Goal: Use online tool/utility: Utilize a website feature to perform a specific function

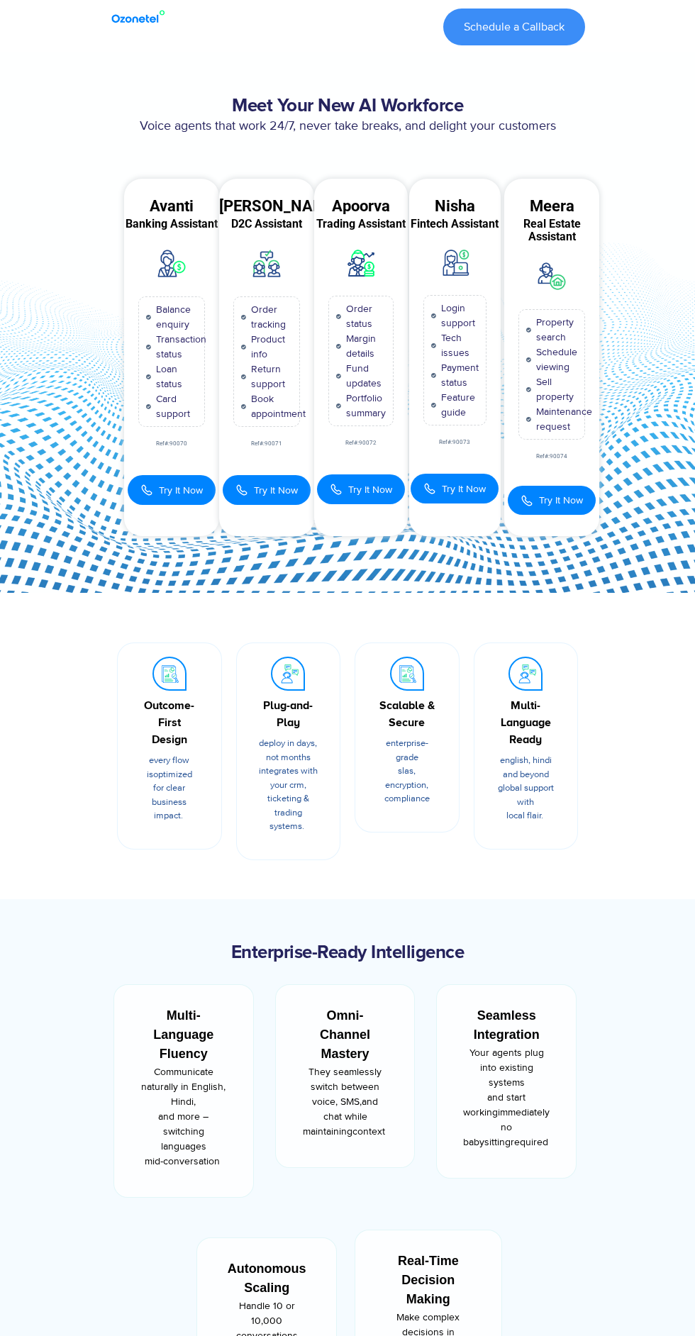
click at [189, 449] on div "Avanti Banking Assistant Balance enquiry Transaction status Loan status Card su…" at bounding box center [171, 358] width 95 height 358
click at [179, 490] on span "Try It Now" at bounding box center [181, 490] width 44 height 15
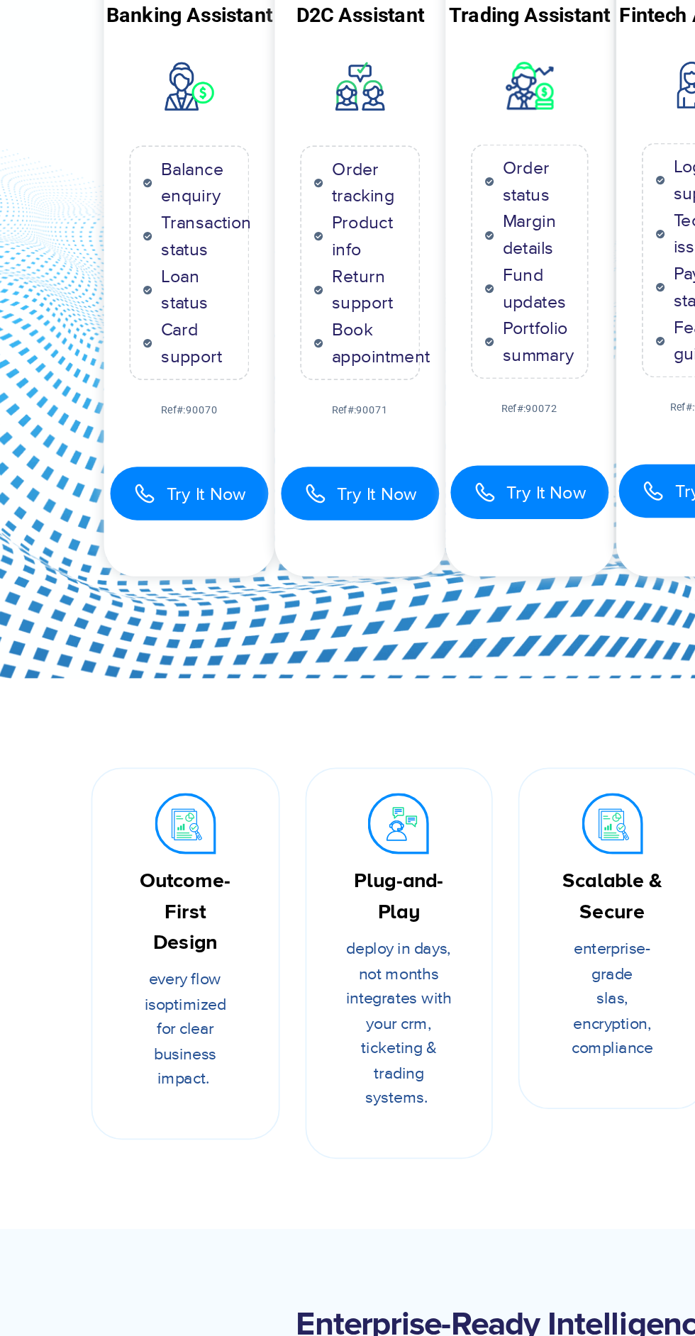
click at [181, 477] on button "Try It Now" at bounding box center [172, 490] width 88 height 30
click at [295, 477] on button "Try It Now" at bounding box center [267, 490] width 88 height 30
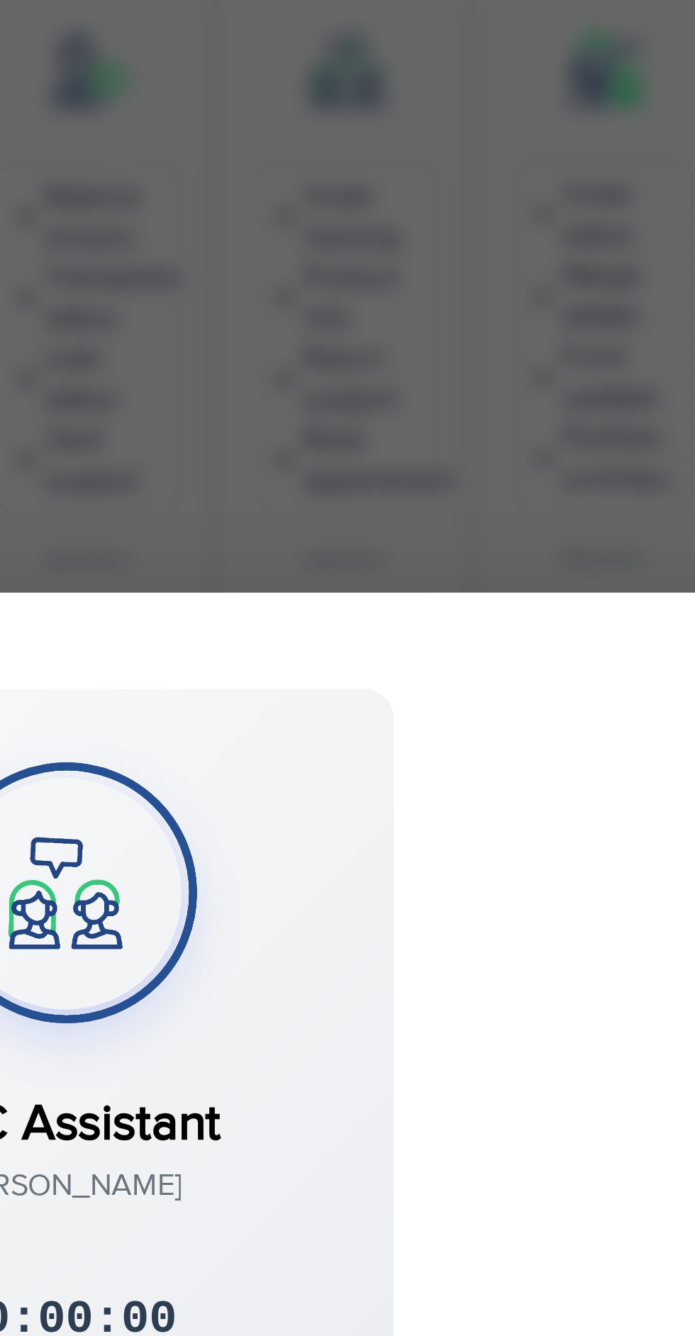
click at [274, 475] on div "D2C Assistant​ [PERSON_NAME] 00:00:00 × 1" at bounding box center [347, 667] width 638 height 425
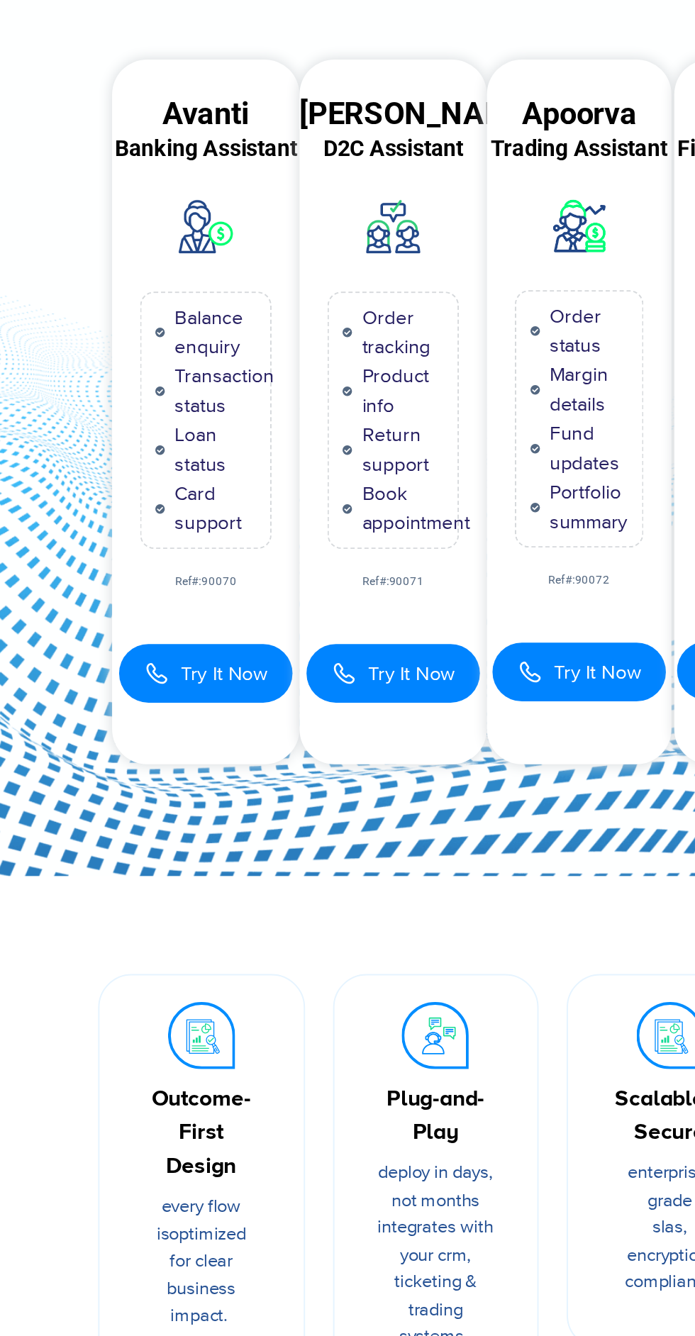
scroll to position [2, 0]
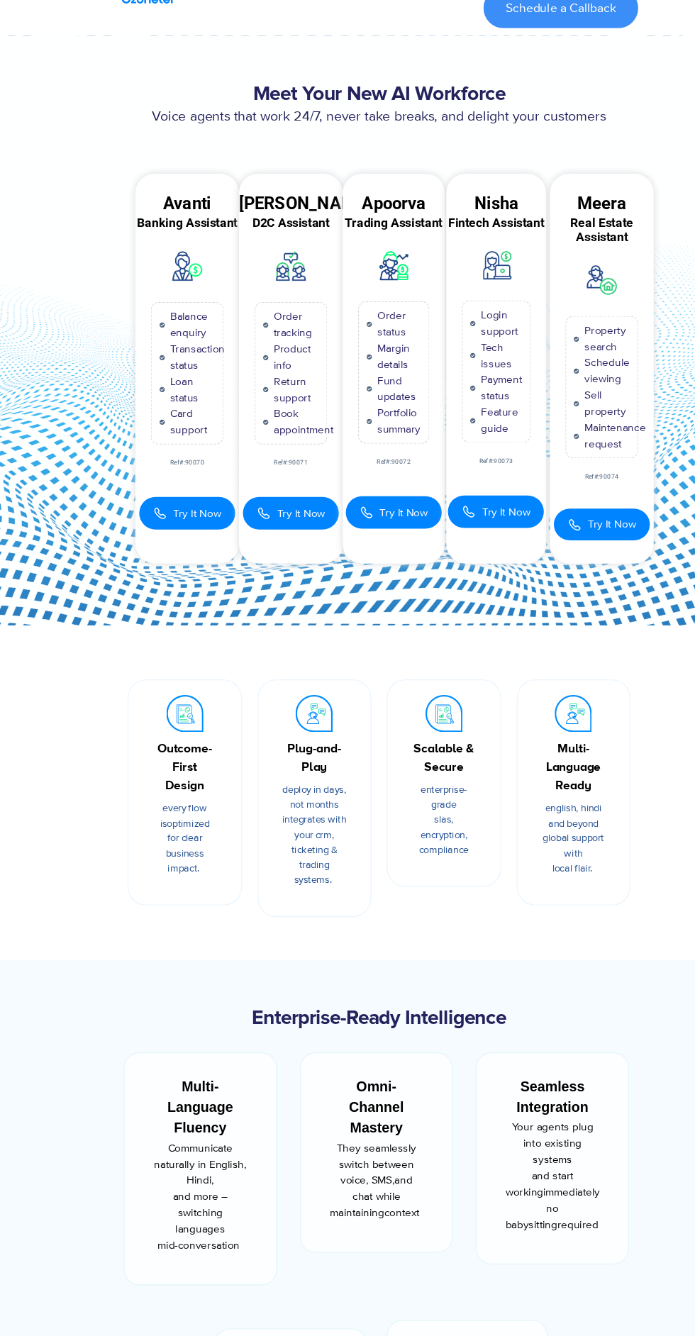
click at [294, 493] on span "Try It Now" at bounding box center [276, 488] width 44 height 15
click at [282, 481] on span "Try It Now" at bounding box center [276, 488] width 44 height 15
click at [283, 484] on span "Try It Now" at bounding box center [276, 488] width 44 height 15
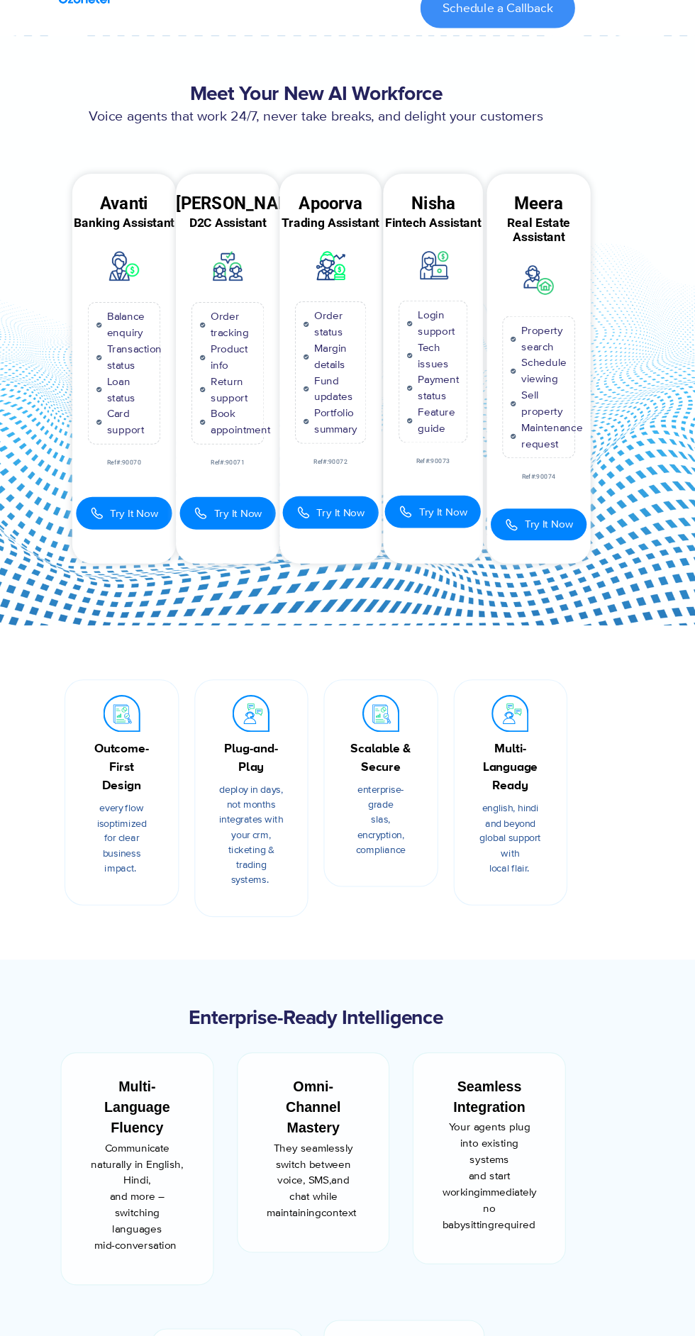
click at [464, 493] on button "Try It Now" at bounding box center [454, 486] width 88 height 30
click at [593, 493] on button "Try It Now" at bounding box center [552, 498] width 88 height 29
